Goal: Task Accomplishment & Management: Use online tool/utility

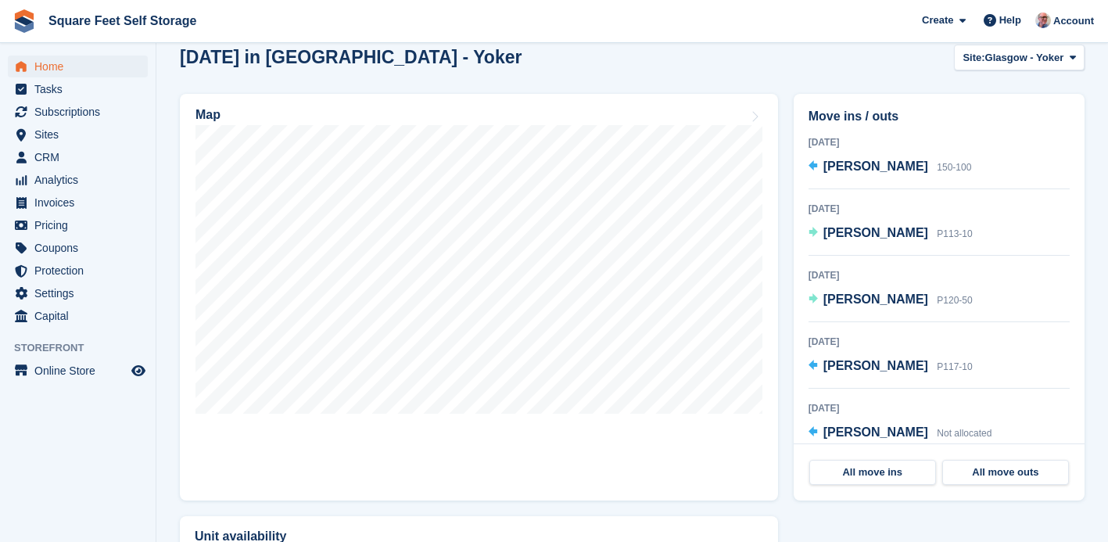
scroll to position [417, 0]
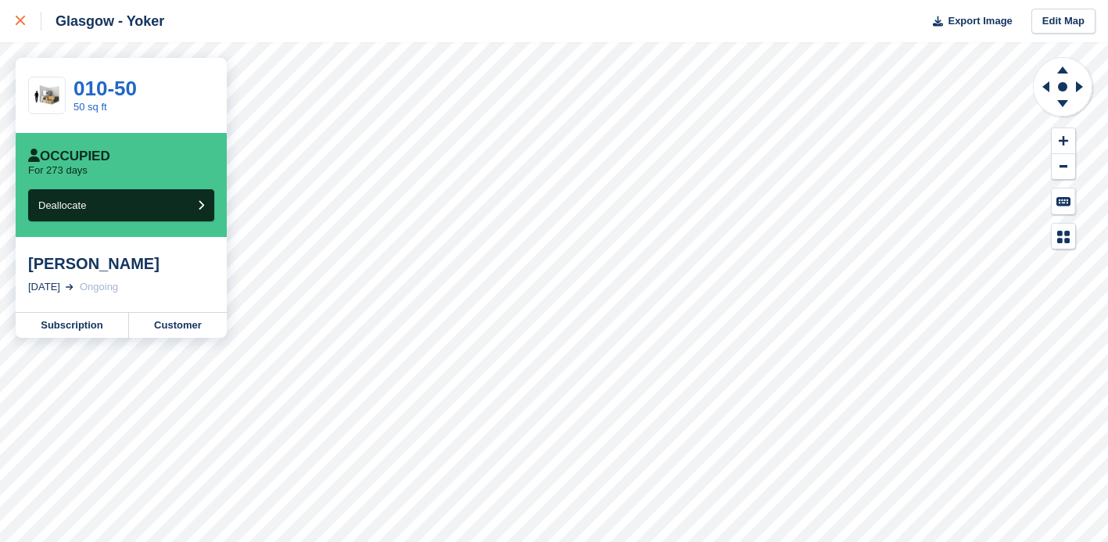
click at [16, 19] on icon at bounding box center [20, 20] width 9 height 9
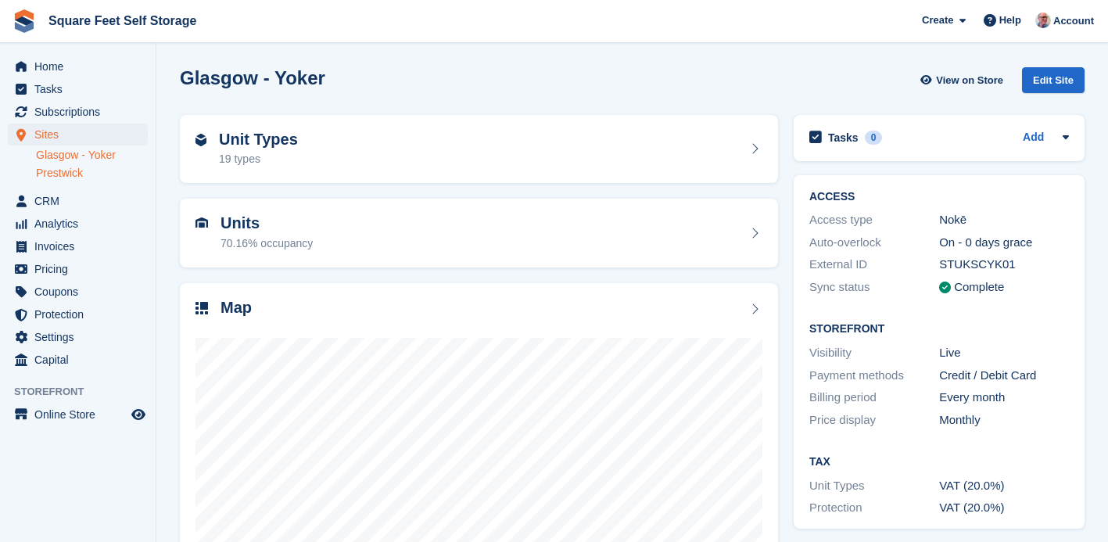
click at [81, 171] on link "Prestwick" at bounding box center [92, 173] width 112 height 15
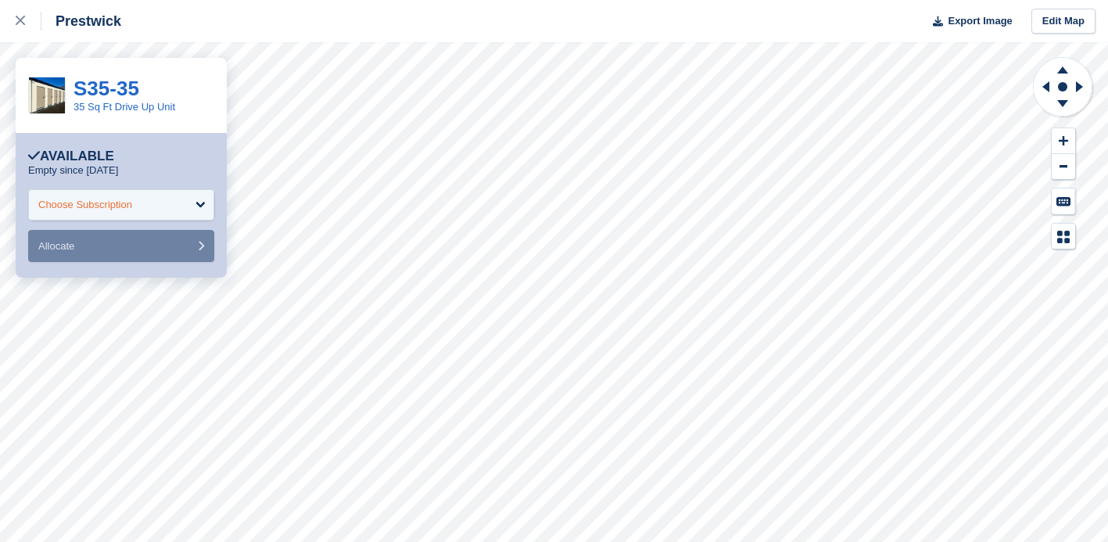
click at [140, 206] on div "Choose Subscription" at bounding box center [121, 204] width 186 height 31
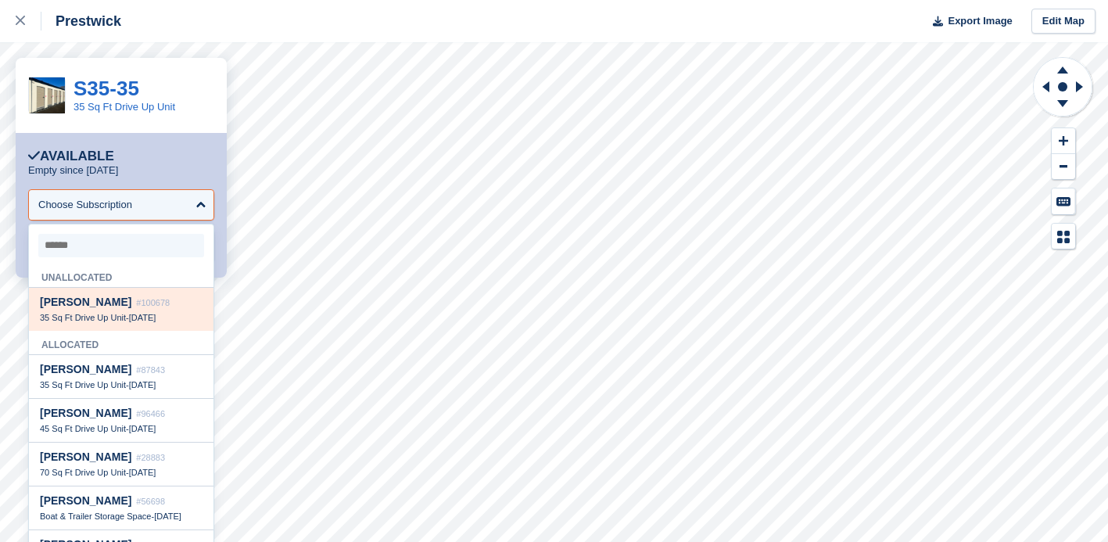
click at [120, 309] on div "Steven Wolfe #100678" at bounding box center [121, 302] width 163 height 13
select select "******"
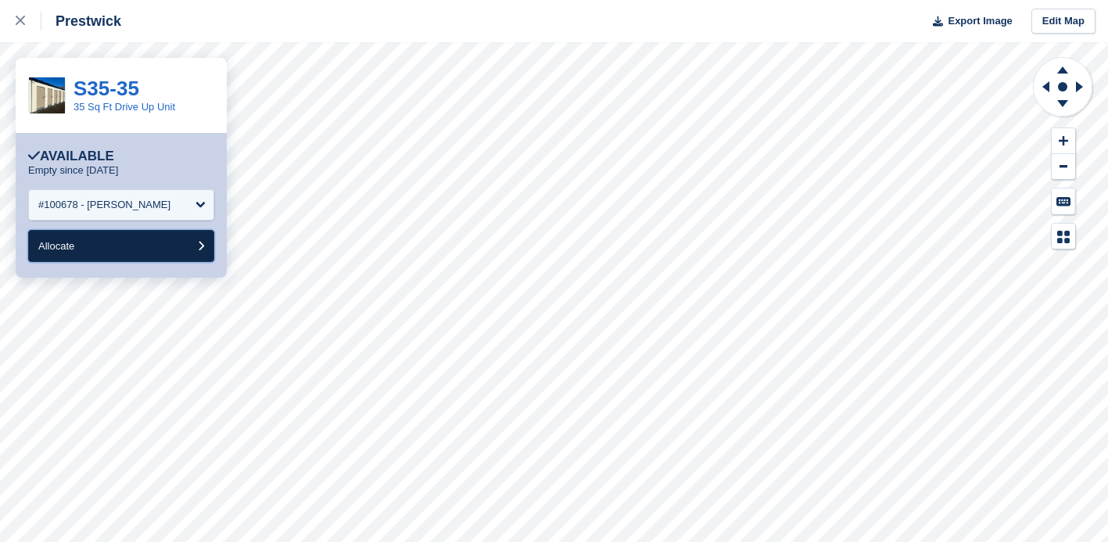
click at [139, 245] on button "Allocate" at bounding box center [121, 246] width 186 height 32
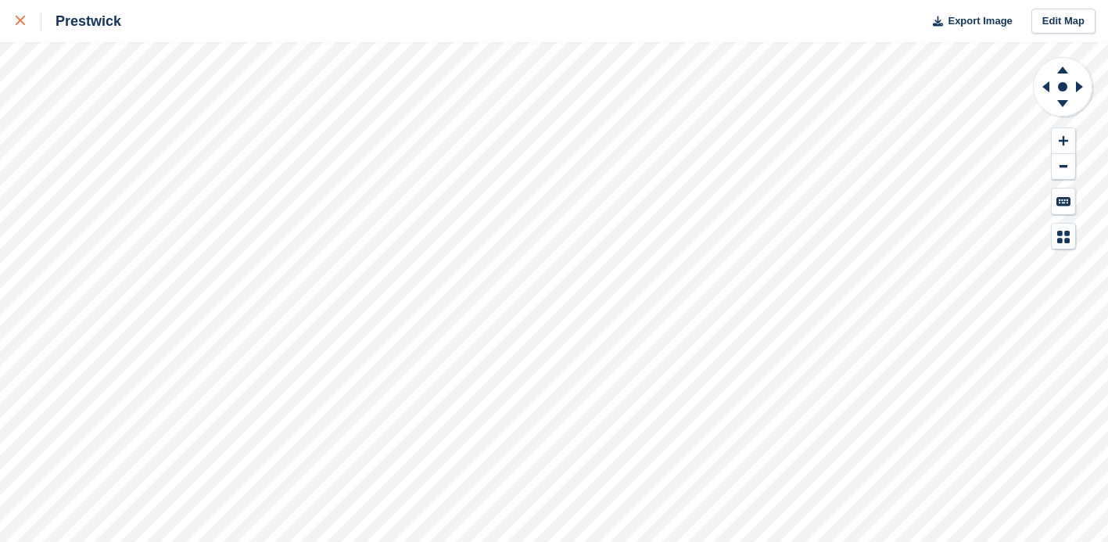
click at [21, 20] on icon at bounding box center [20, 20] width 9 height 9
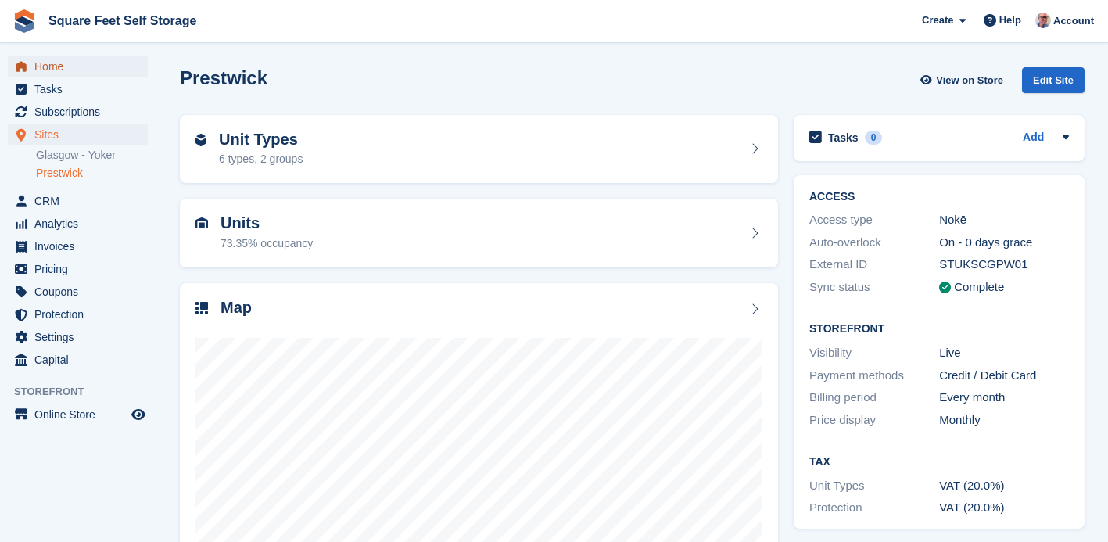
click at [70, 68] on span "Home" at bounding box center [81, 67] width 94 height 22
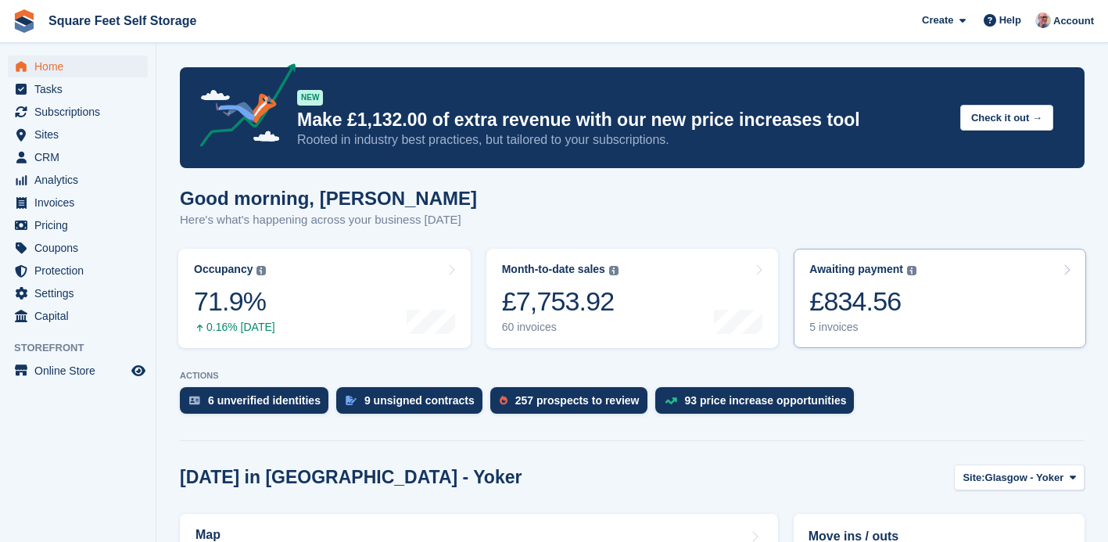
click at [874, 326] on div "5 invoices" at bounding box center [862, 327] width 107 height 13
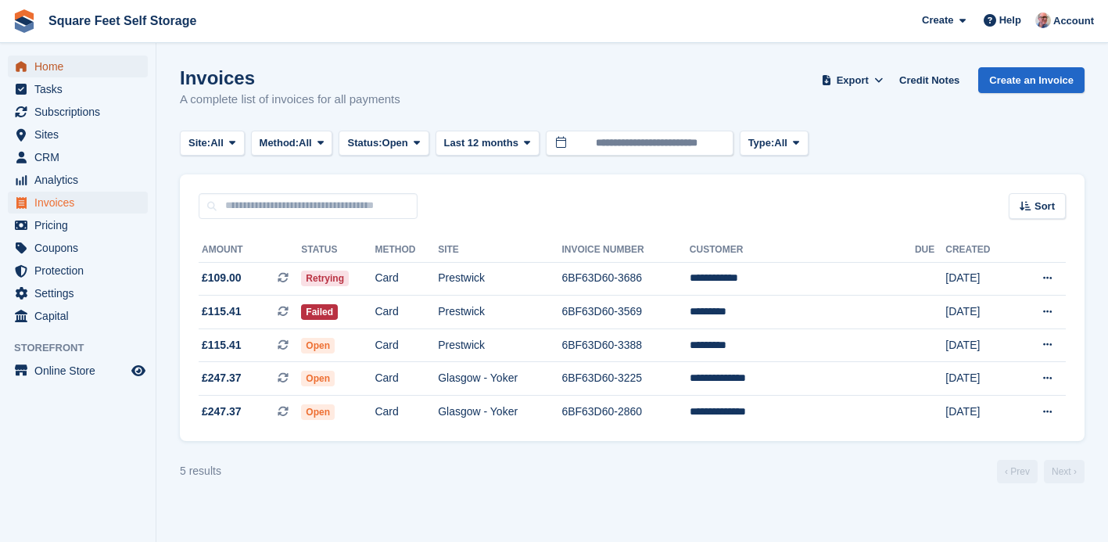
click at [52, 64] on span "Home" at bounding box center [81, 67] width 94 height 22
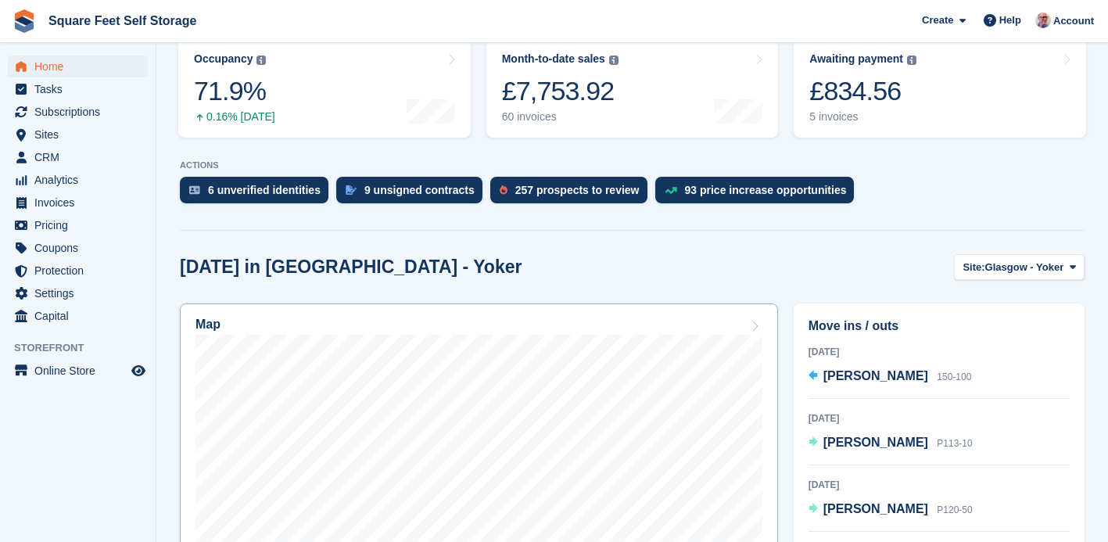
scroll to position [222, 0]
